Goal: Transaction & Acquisition: Download file/media

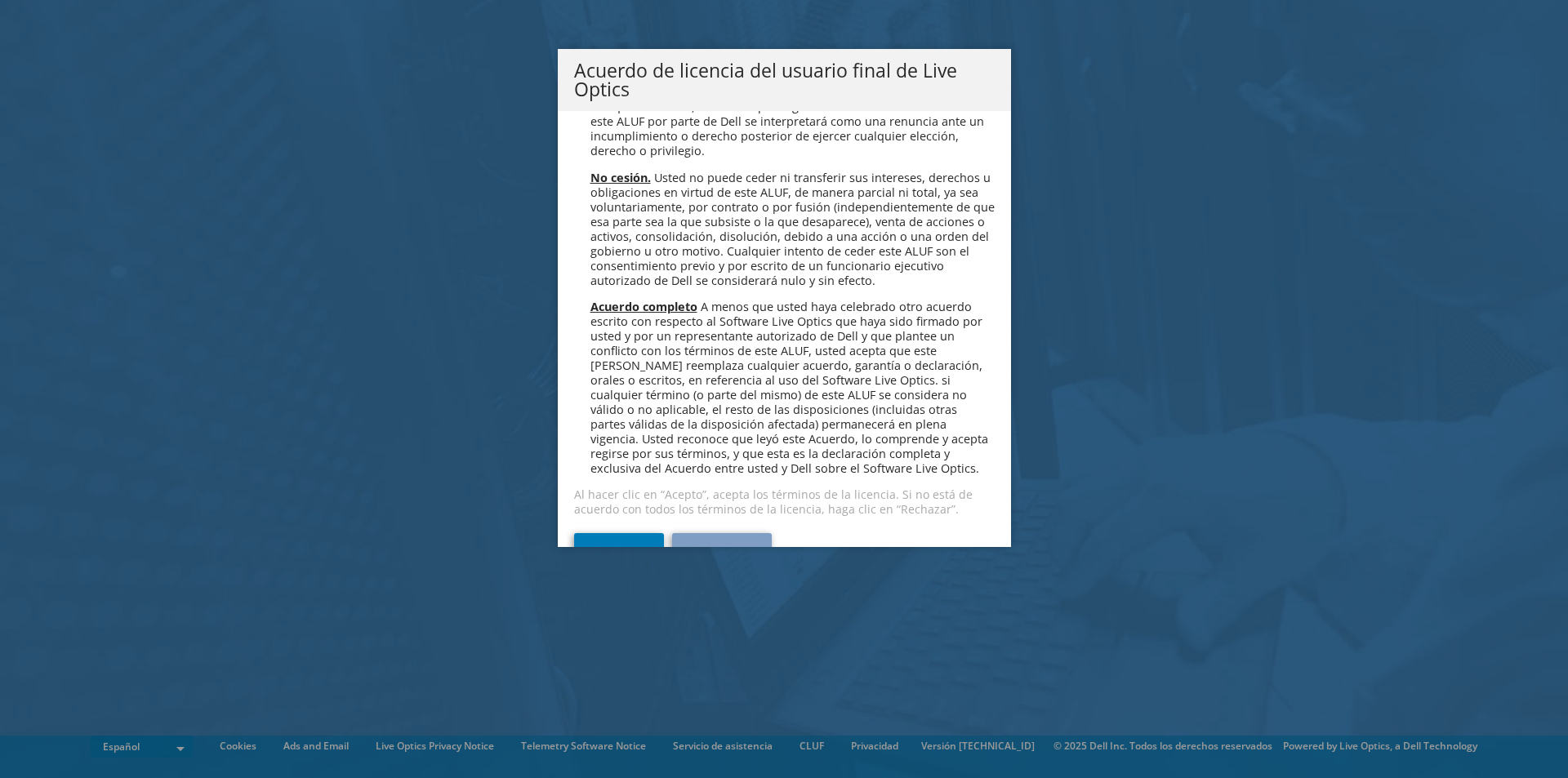
scroll to position [6926, 0]
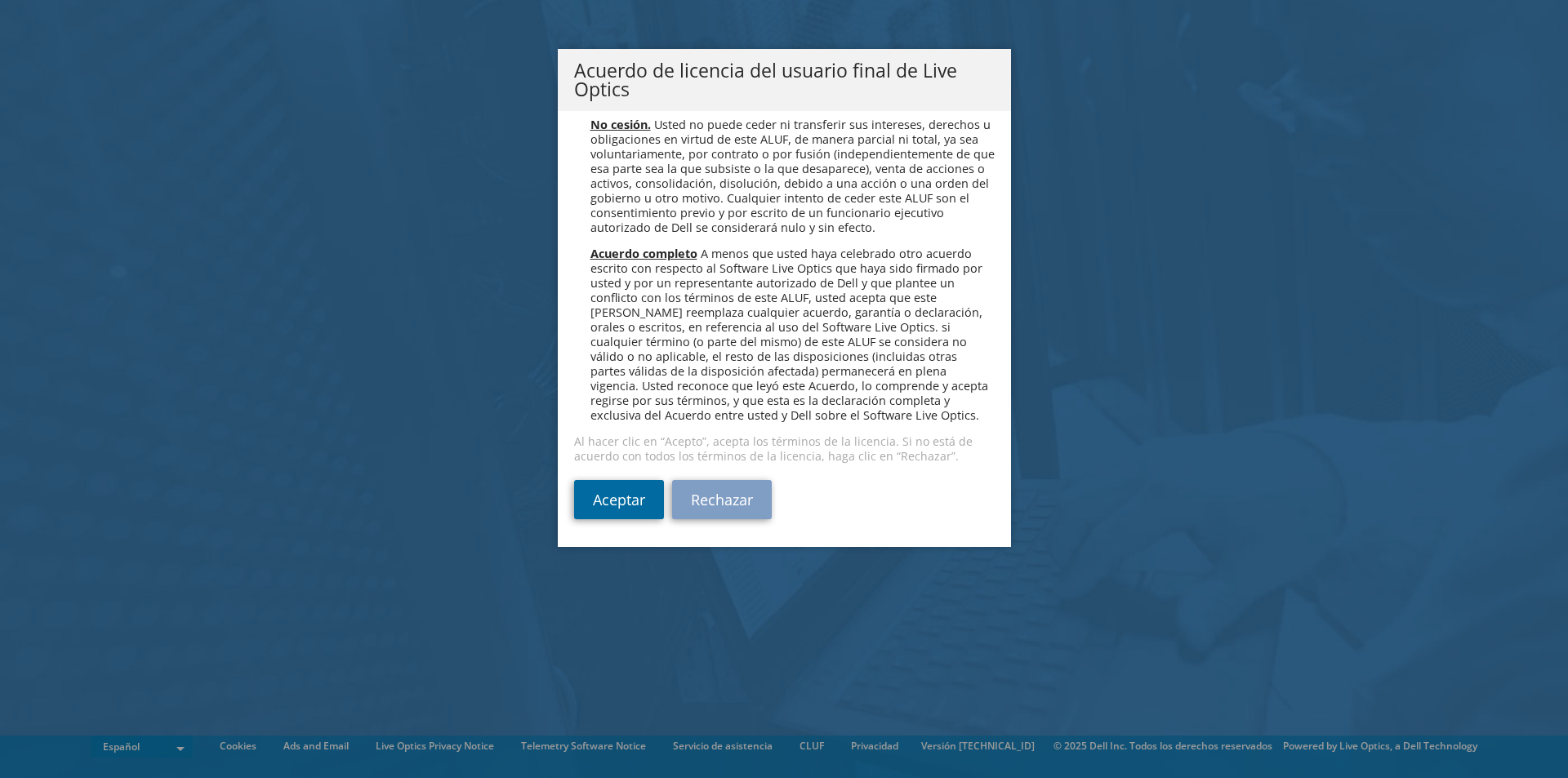
click at [612, 502] on link "Aceptar" at bounding box center [619, 500] width 90 height 40
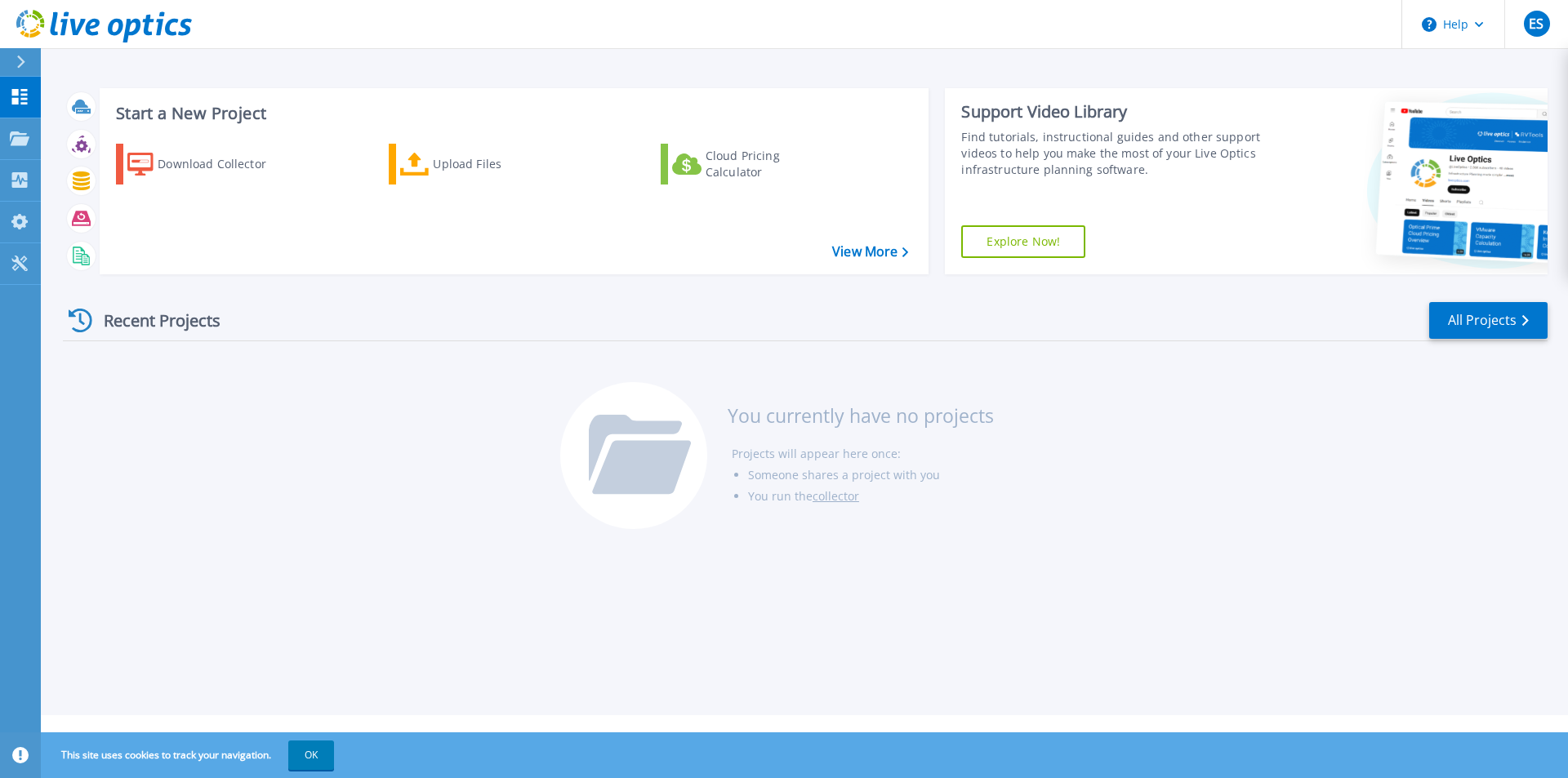
click at [354, 57] on div "Start a New Project Download Collector Upload Files Cloud Pricing Calculator Vi…" at bounding box center [804, 357] width 1528 height 716
click at [1542, 19] on span "ES" at bounding box center [1536, 24] width 14 height 13
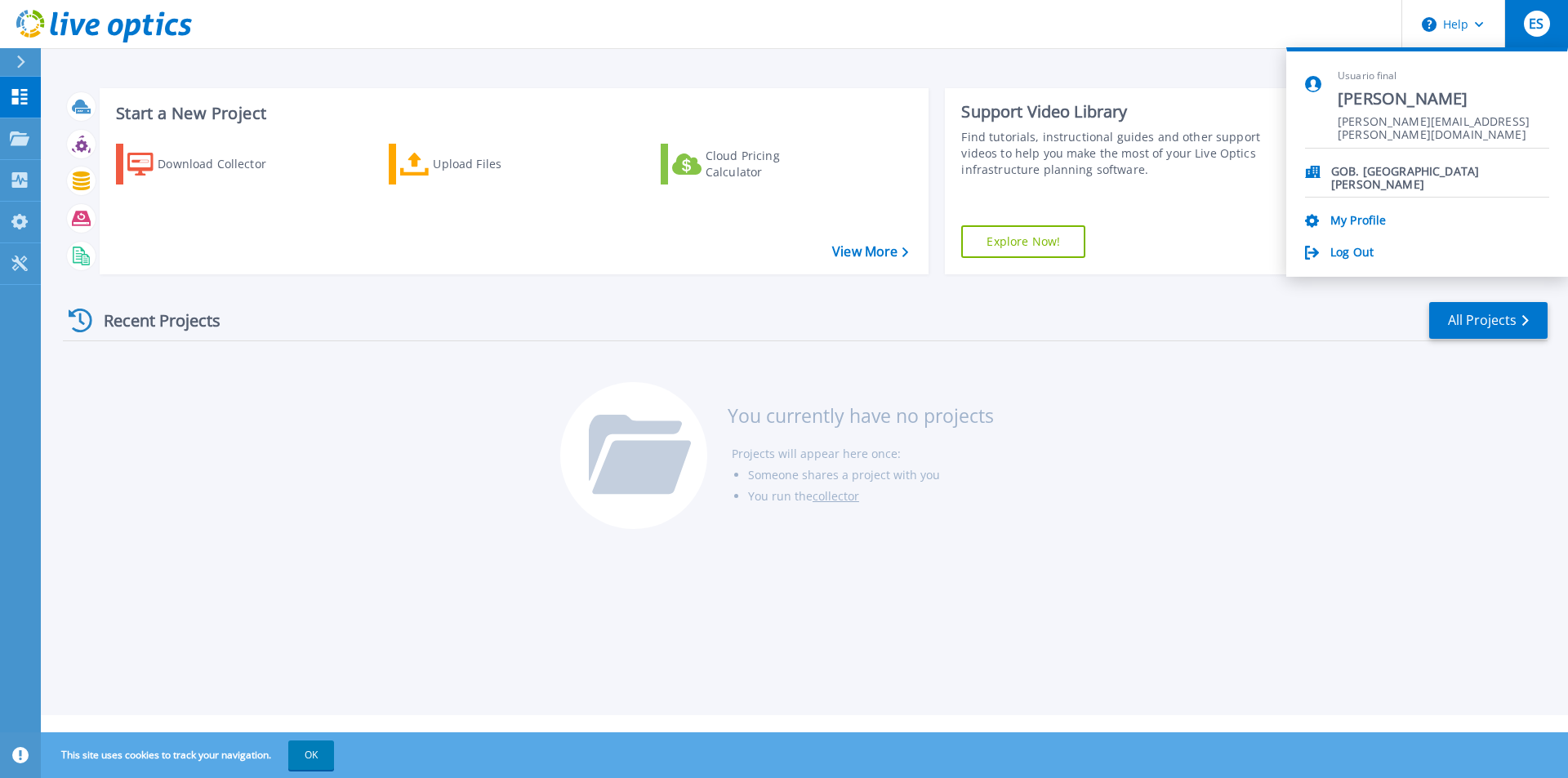
click at [464, 67] on div "Start a New Project Download Collector Upload Files Cloud Pricing Calculator Vi…" at bounding box center [804, 357] width 1528 height 716
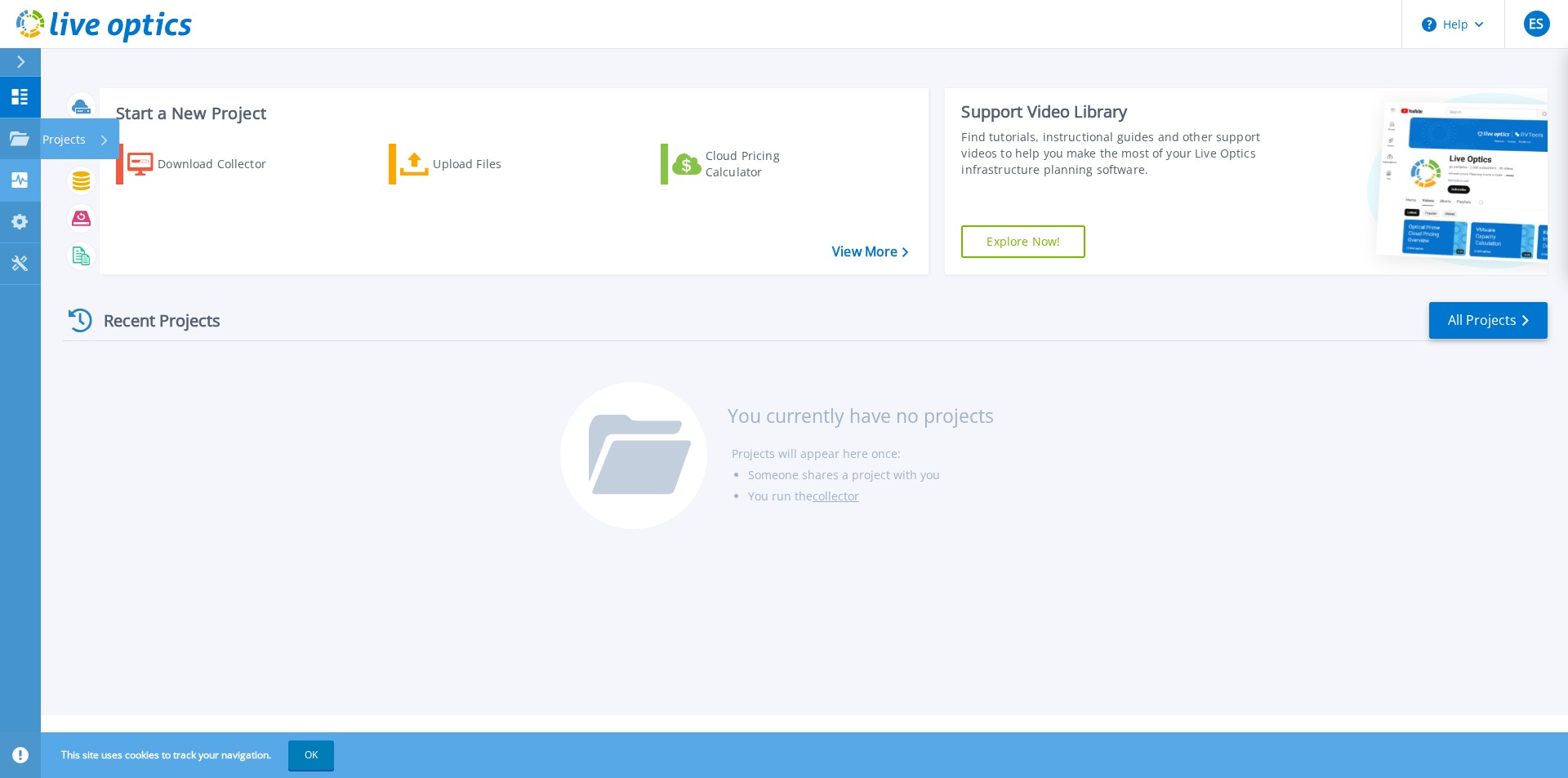
click at [32, 176] on link "Collectors Collectors" at bounding box center [20, 180] width 40 height 41
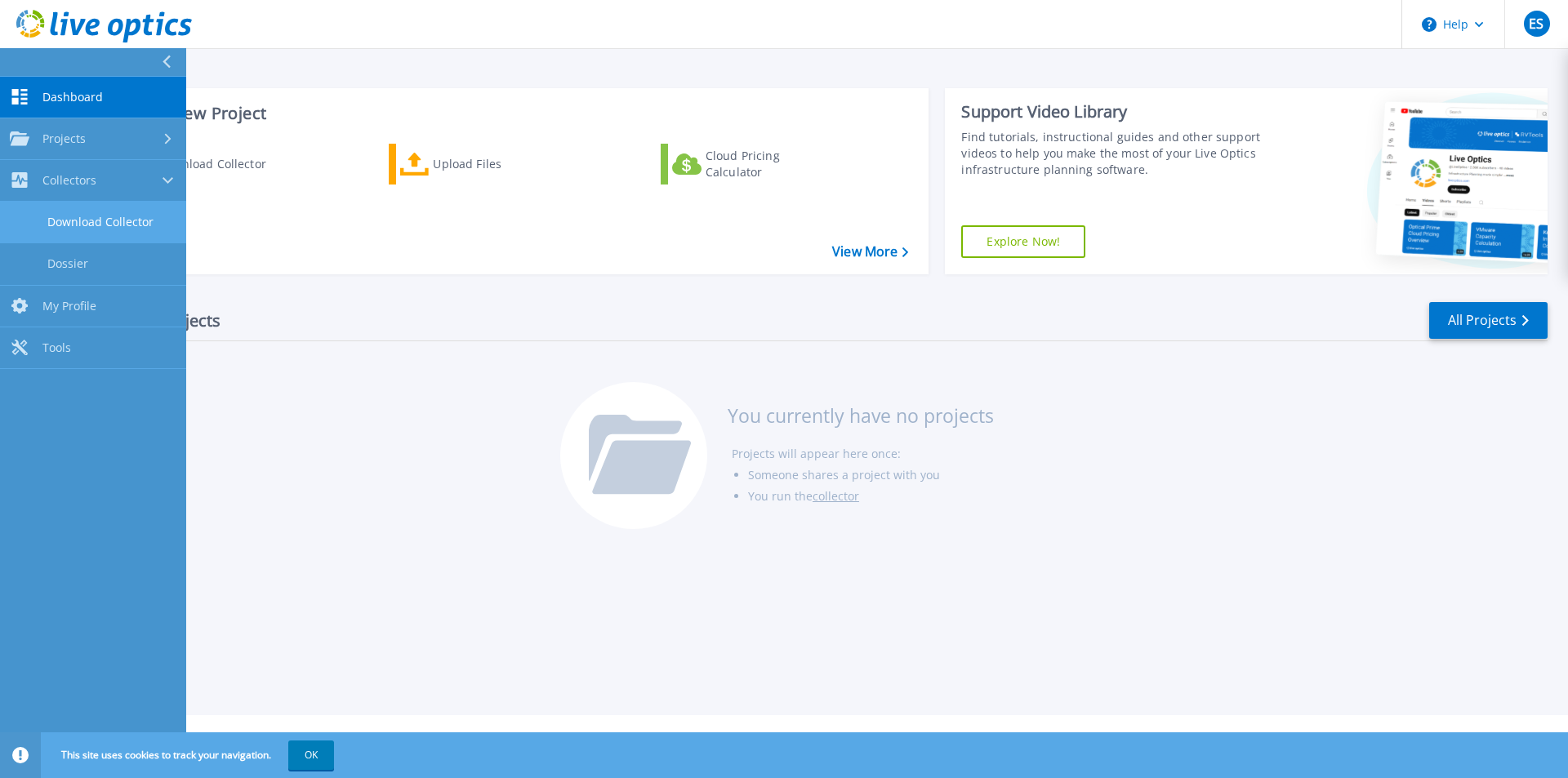
click at [72, 218] on link "Download Collector" at bounding box center [93, 222] width 186 height 41
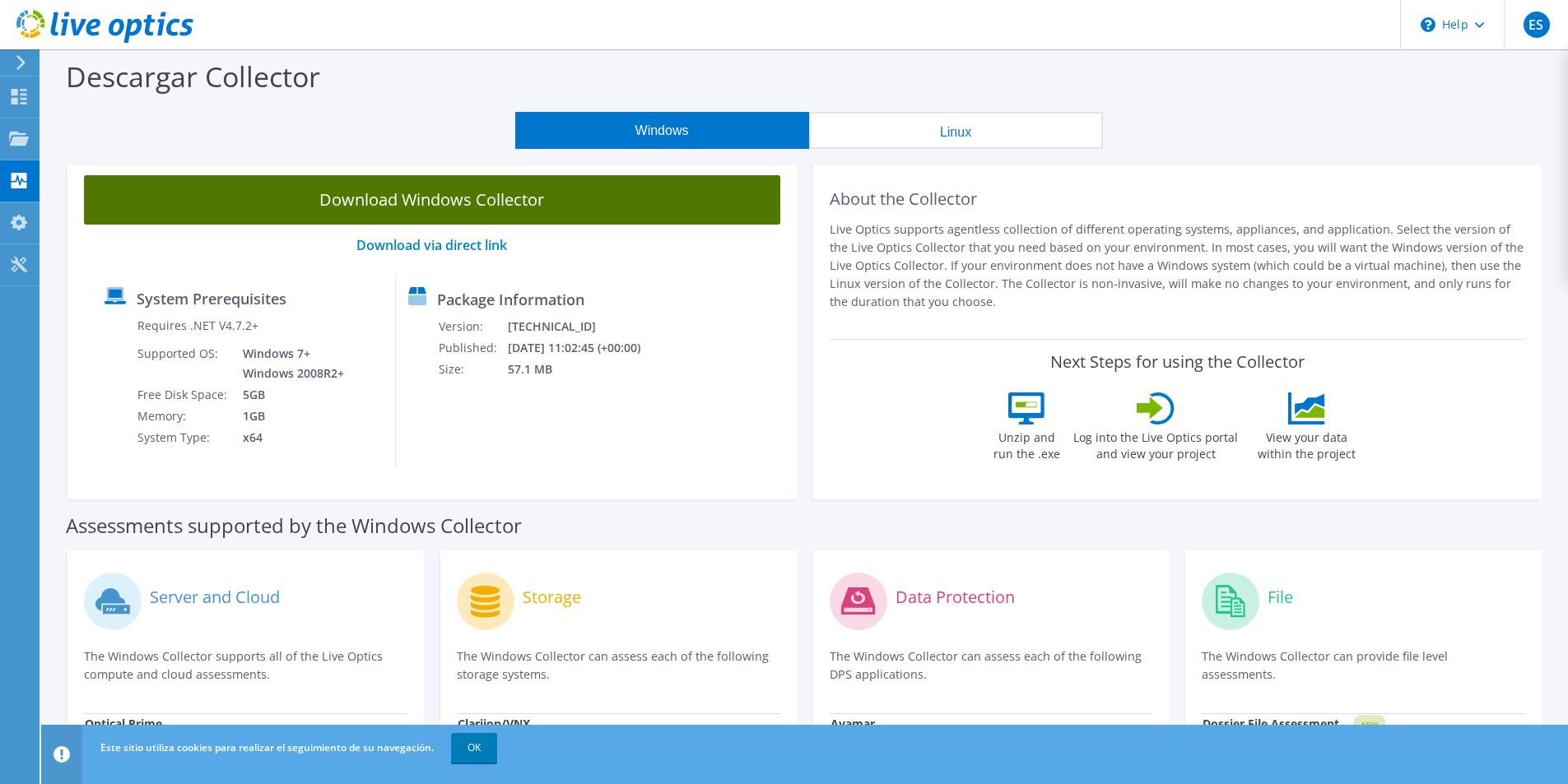
click at [371, 201] on link "Download Windows Collector" at bounding box center [432, 200] width 697 height 49
